Goal: Find specific page/section: Find specific page/section

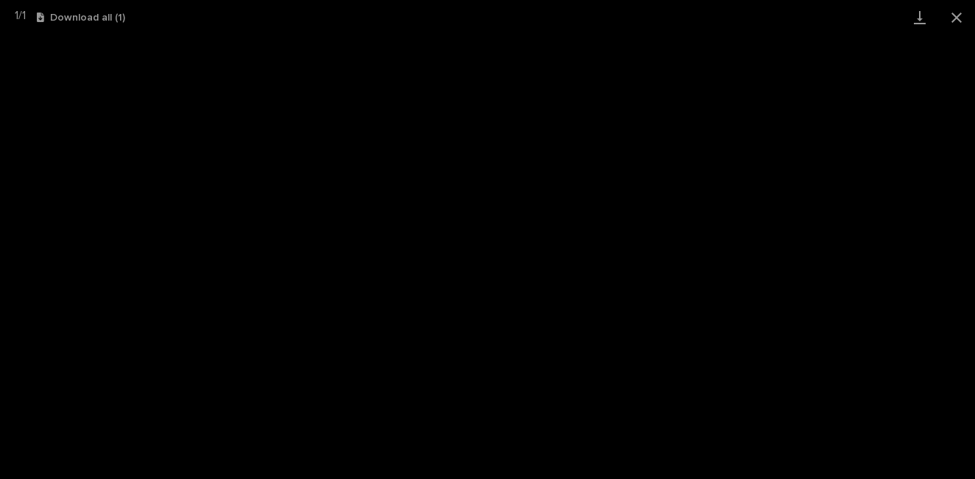
scroll to position [467, 0]
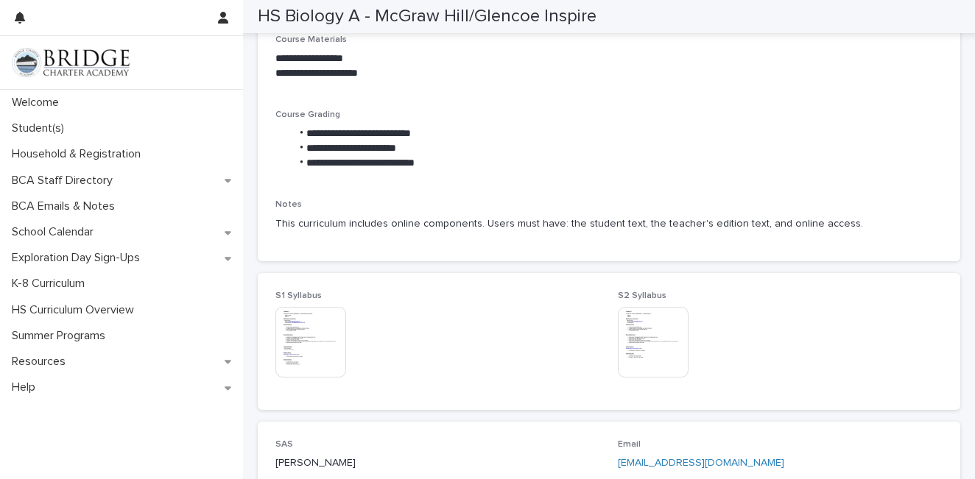
scroll to position [532, 0]
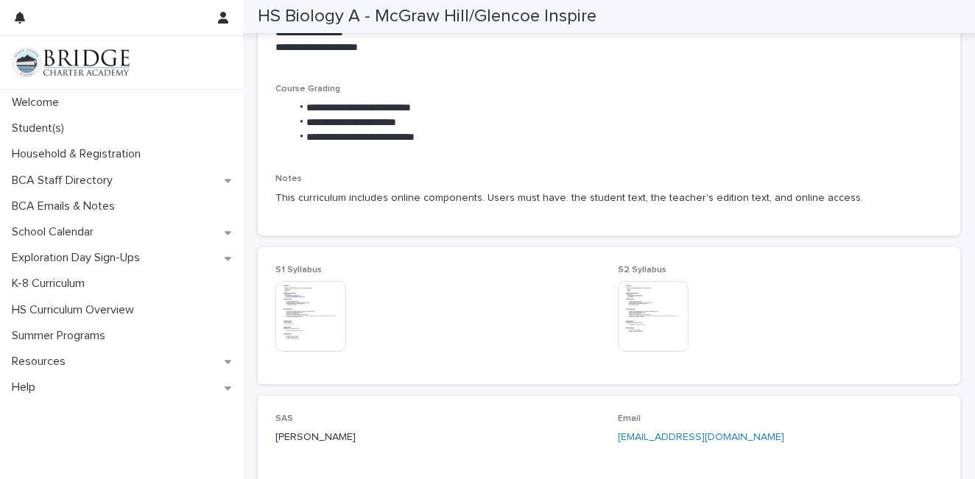
click at [670, 329] on img at bounding box center [653, 316] width 71 height 71
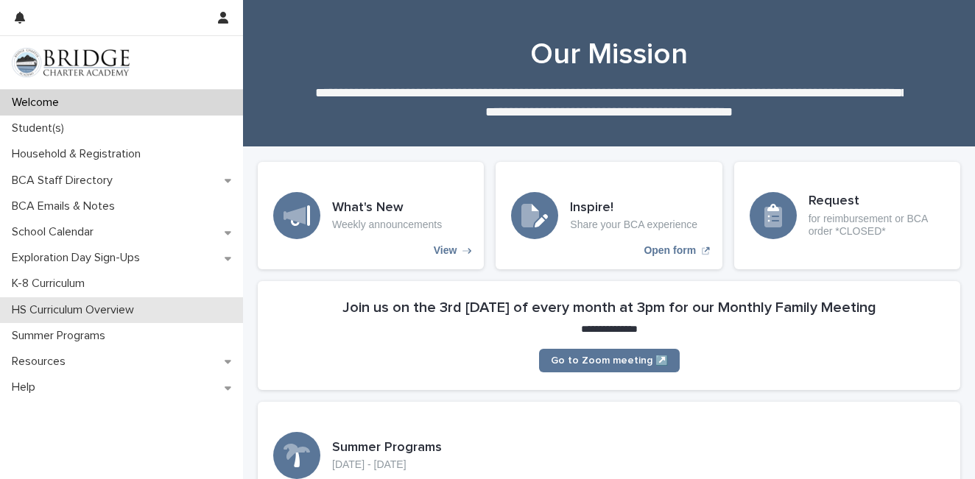
click at [60, 316] on p "HS Curriculum Overview" at bounding box center [76, 310] width 140 height 14
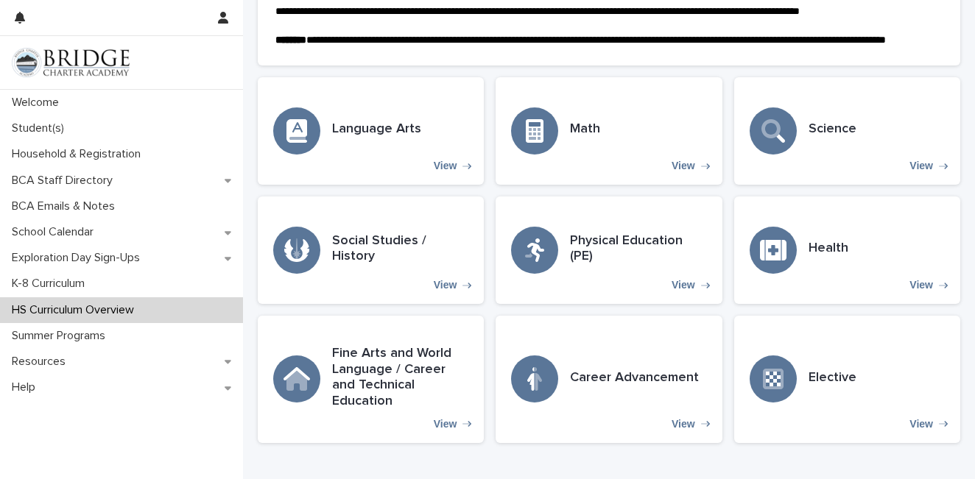
scroll to position [433, 0]
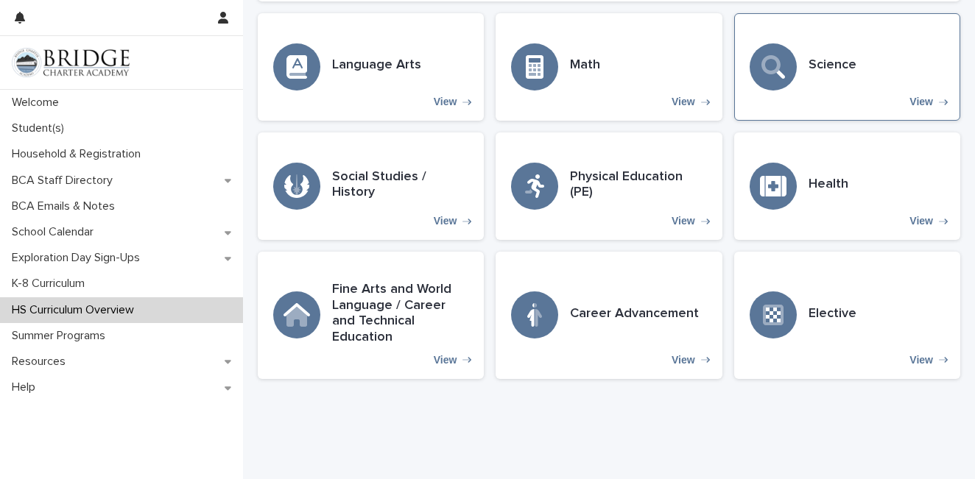
click at [842, 74] on h3 "Science" at bounding box center [833, 65] width 48 height 16
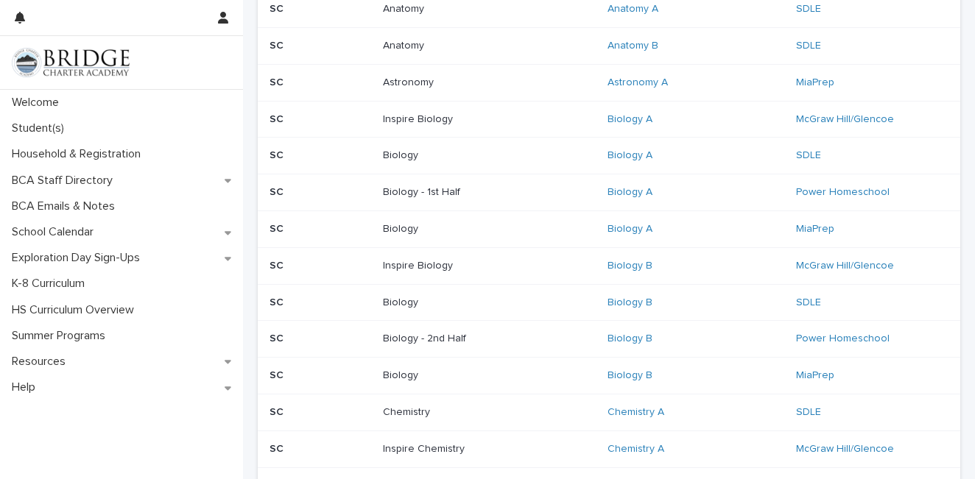
scroll to position [300, 0]
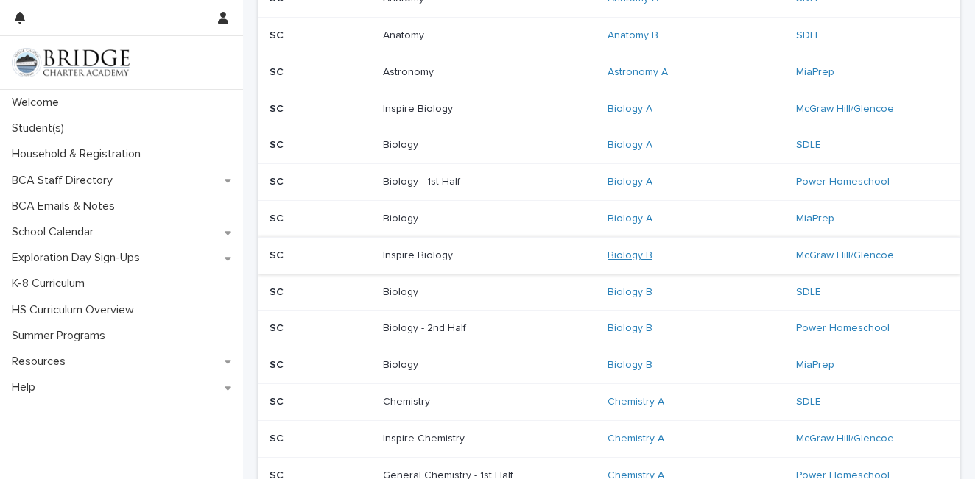
click at [626, 253] on link "Biology B" at bounding box center [629, 256] width 45 height 13
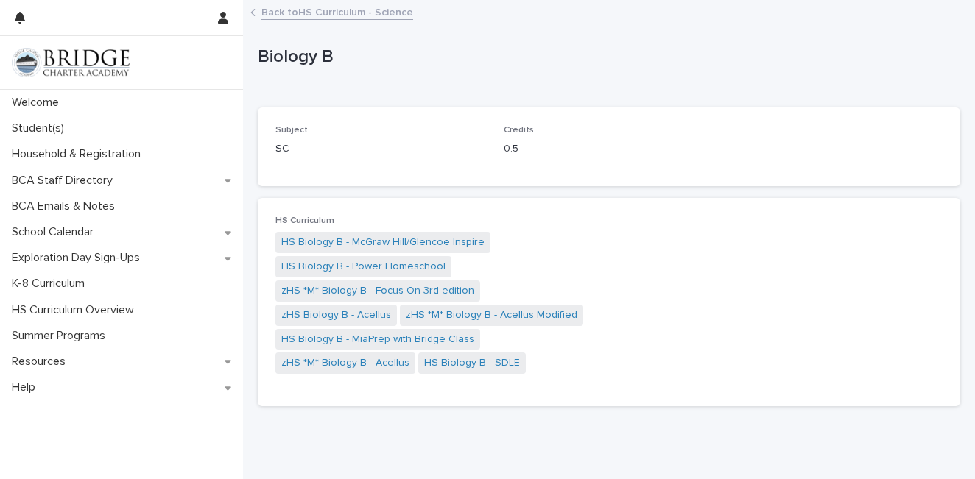
click at [393, 241] on link "HS Biology B - McGraw Hill/Glencoe Inspire" at bounding box center [382, 242] width 203 height 15
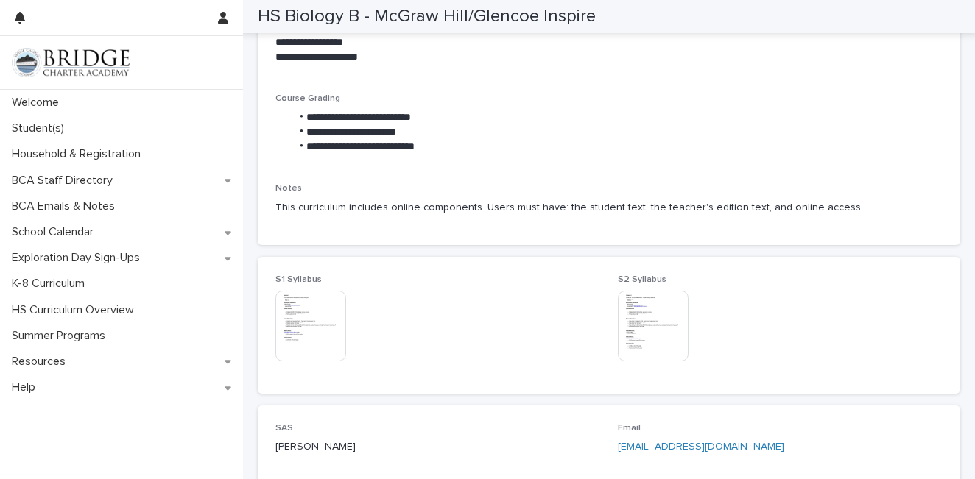
scroll to position [563, 0]
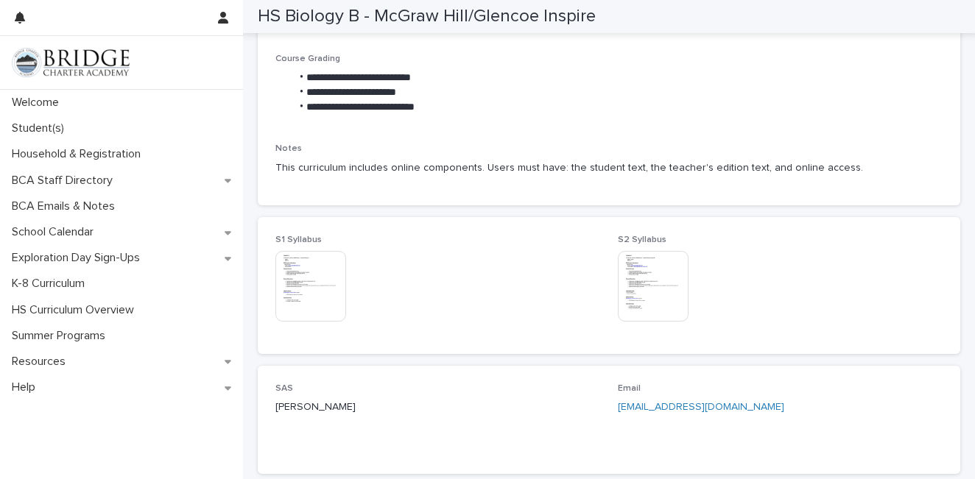
click at [638, 287] on img at bounding box center [653, 286] width 71 height 71
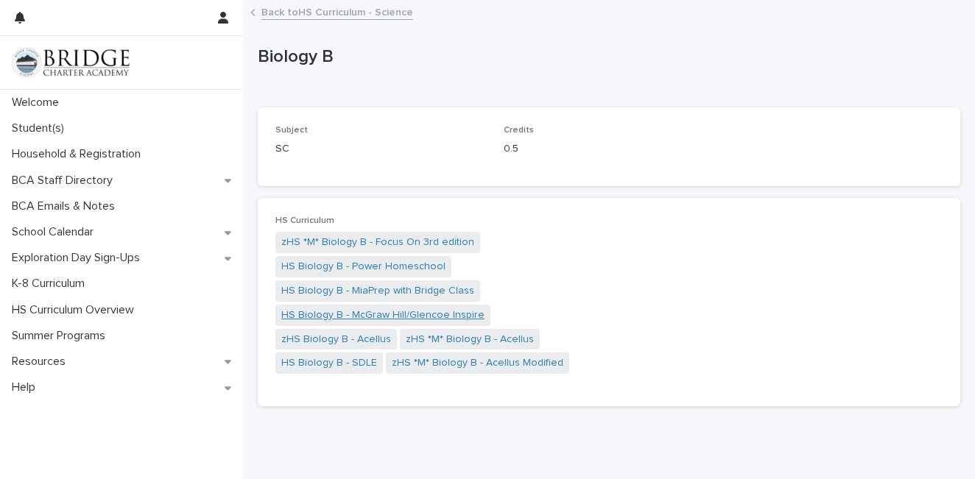
click at [384, 319] on link "HS Biology B - McGraw Hill/Glencoe Inspire" at bounding box center [382, 315] width 203 height 15
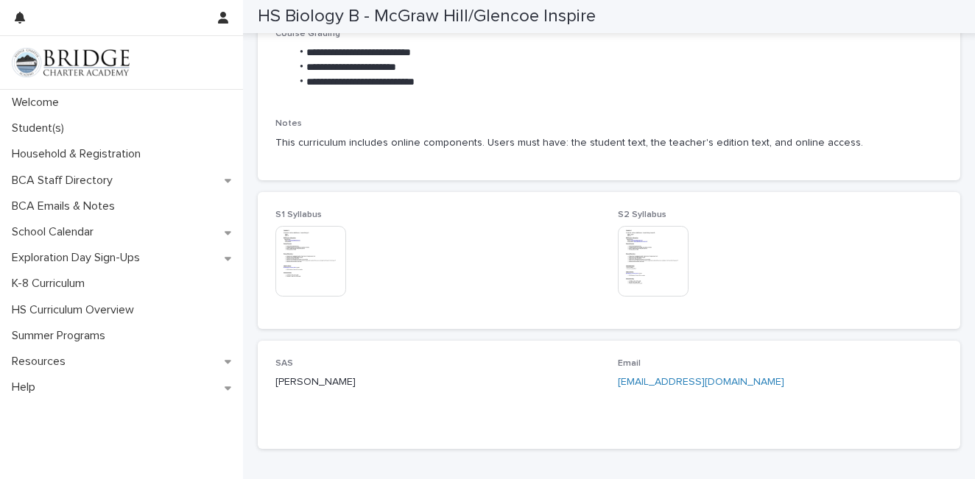
scroll to position [685, 0]
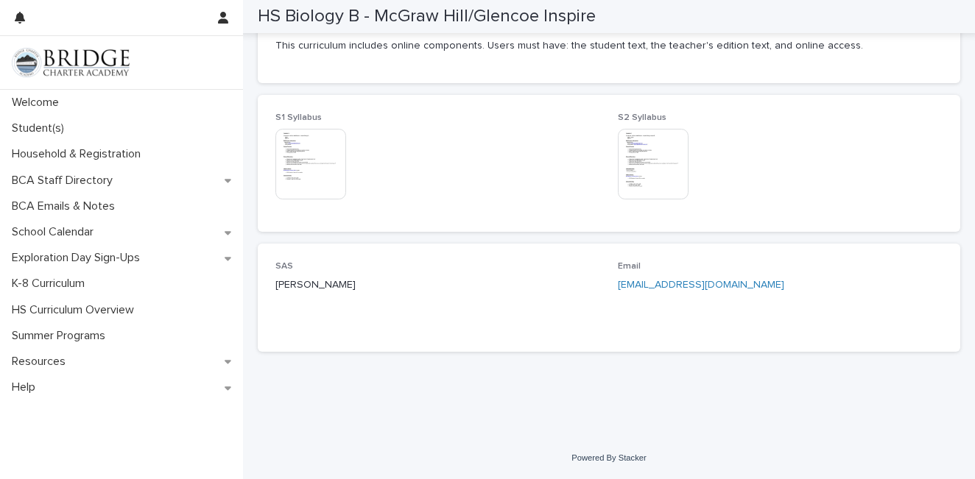
click at [645, 169] on img at bounding box center [653, 164] width 71 height 71
